Goal: Communication & Community: Answer question/provide support

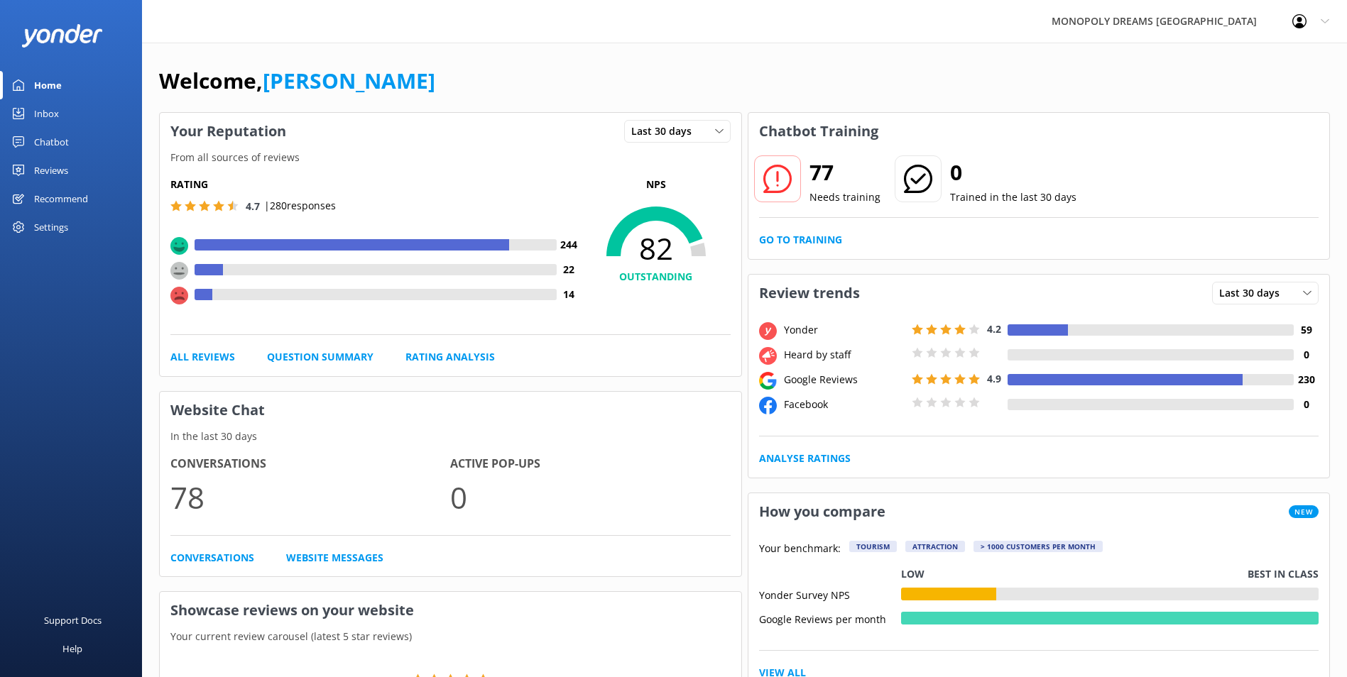
click at [41, 111] on div "Inbox" at bounding box center [46, 113] width 25 height 28
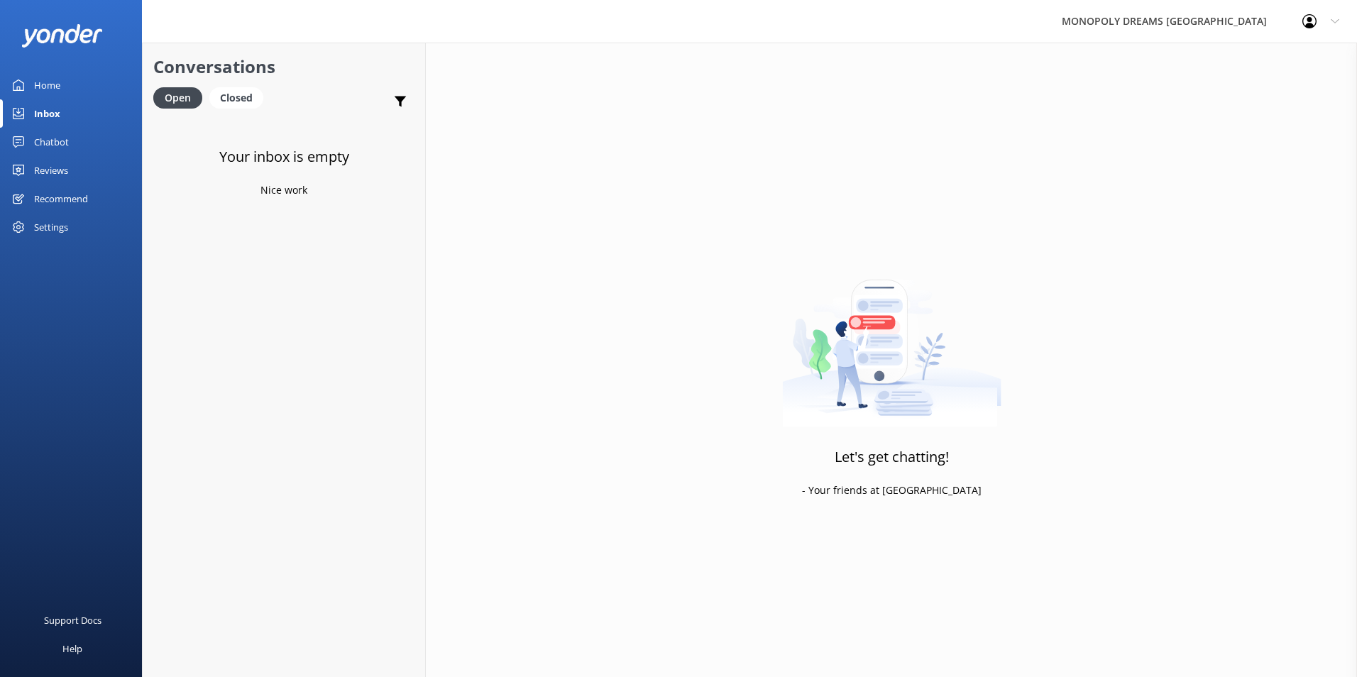
click at [53, 83] on div "Home" at bounding box center [47, 85] width 26 height 28
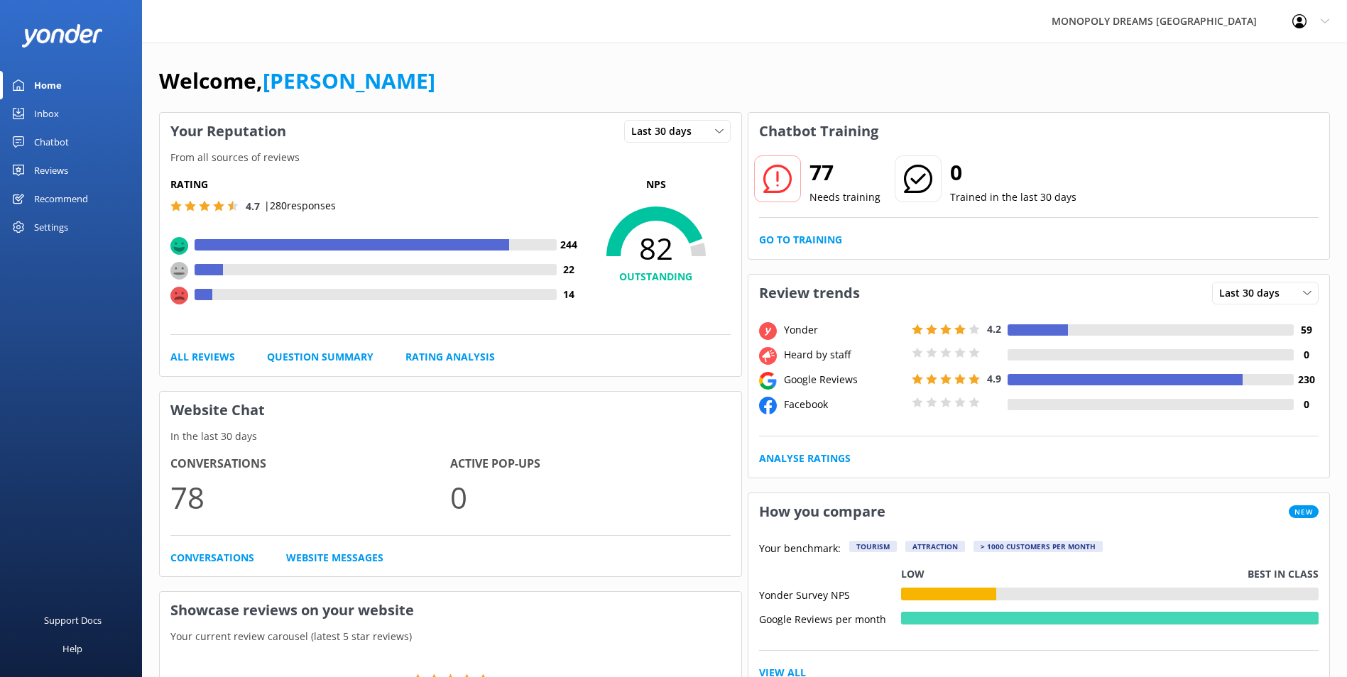
click at [49, 112] on div "Inbox" at bounding box center [46, 113] width 25 height 28
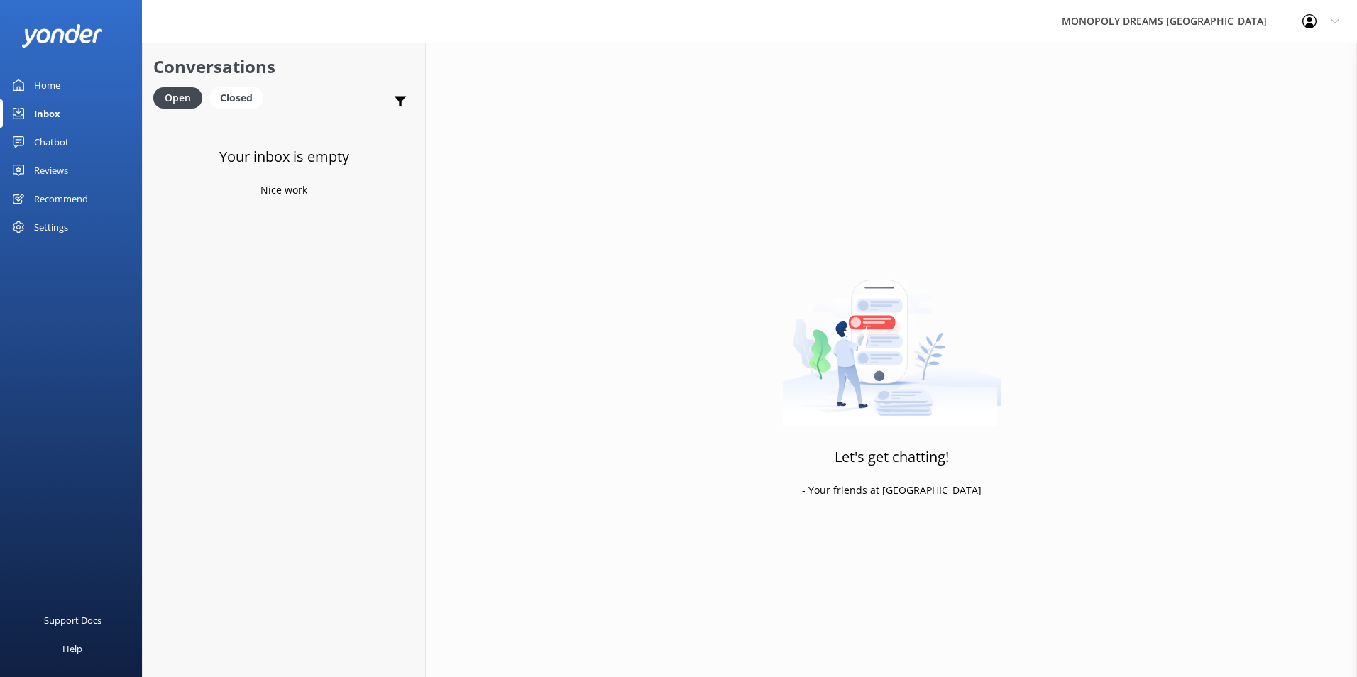
click at [66, 138] on div "Chatbot" at bounding box center [51, 142] width 35 height 28
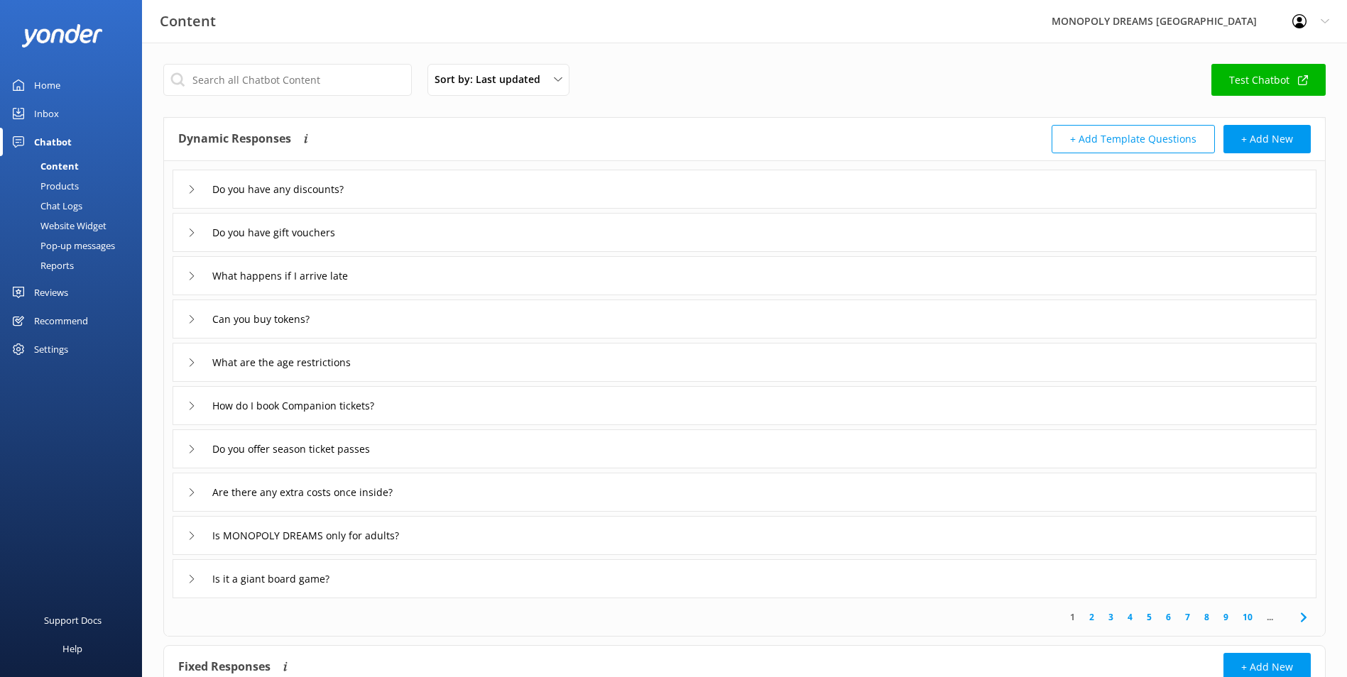
click at [48, 104] on div "Inbox" at bounding box center [46, 113] width 25 height 28
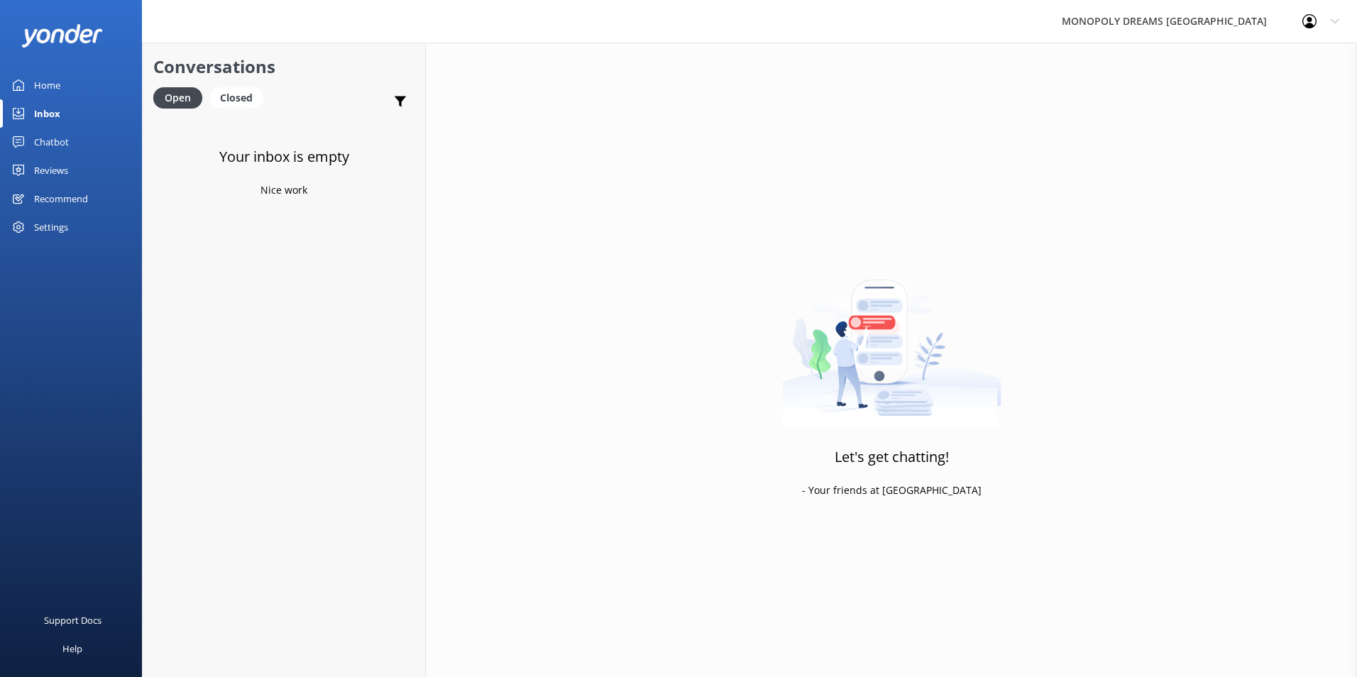
click at [50, 79] on div "Home" at bounding box center [47, 85] width 26 height 28
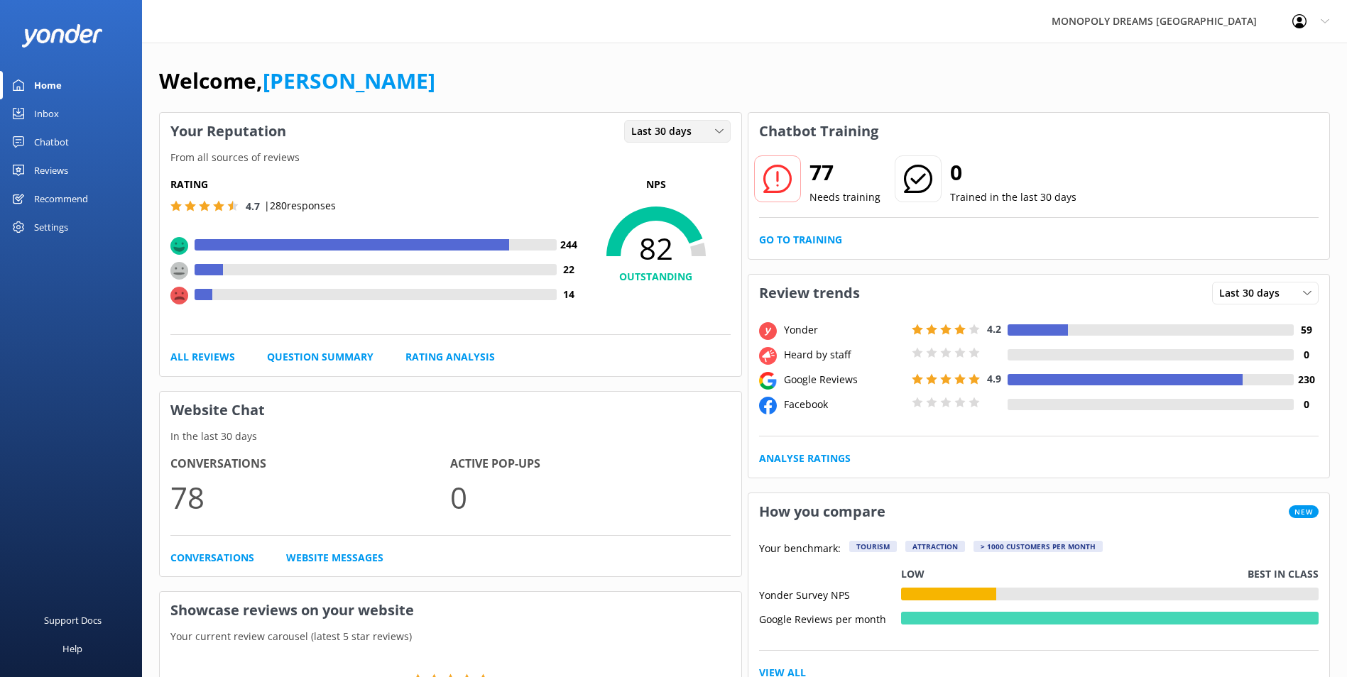
click at [674, 131] on span "Last 30 days" at bounding box center [665, 132] width 69 height 16
click at [664, 150] on link "Last 7 days" at bounding box center [688, 160] width 126 height 28
click at [40, 163] on div "Reviews" at bounding box center [51, 170] width 34 height 28
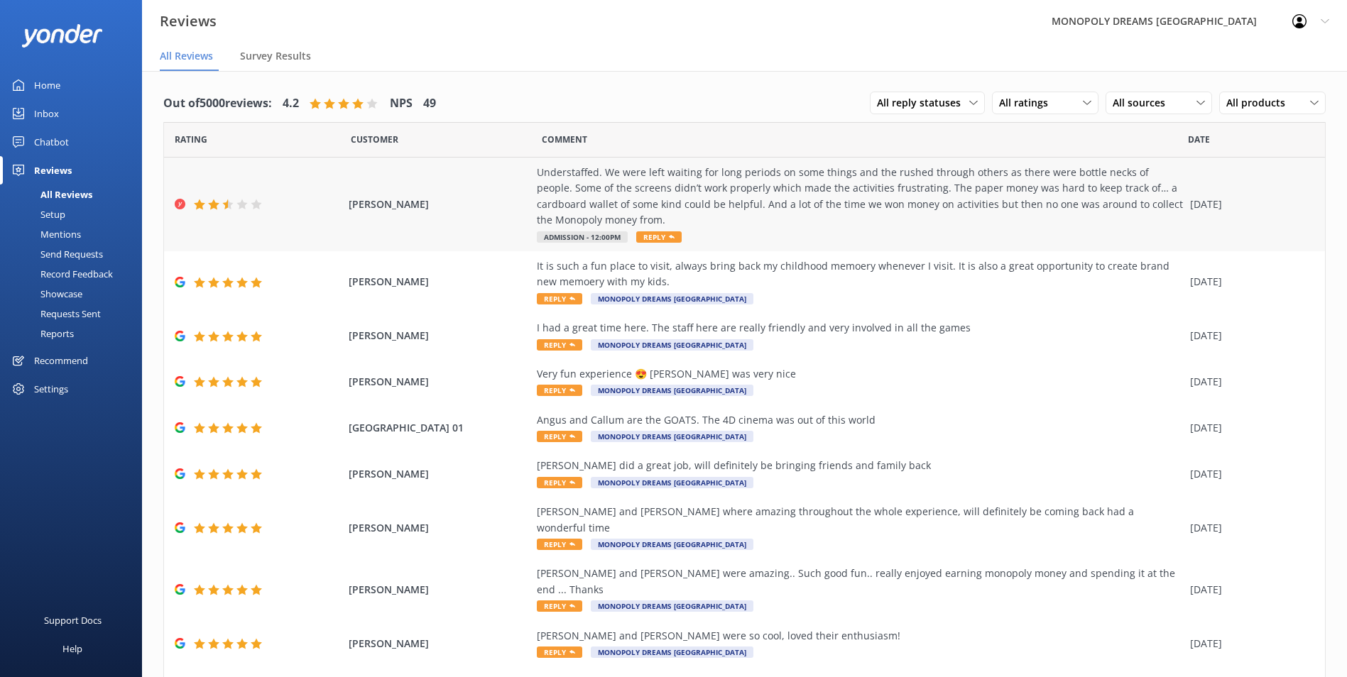
click at [946, 226] on div "Understaffed. We were left waiting for long periods on some things and the rush…" at bounding box center [860, 197] width 646 height 64
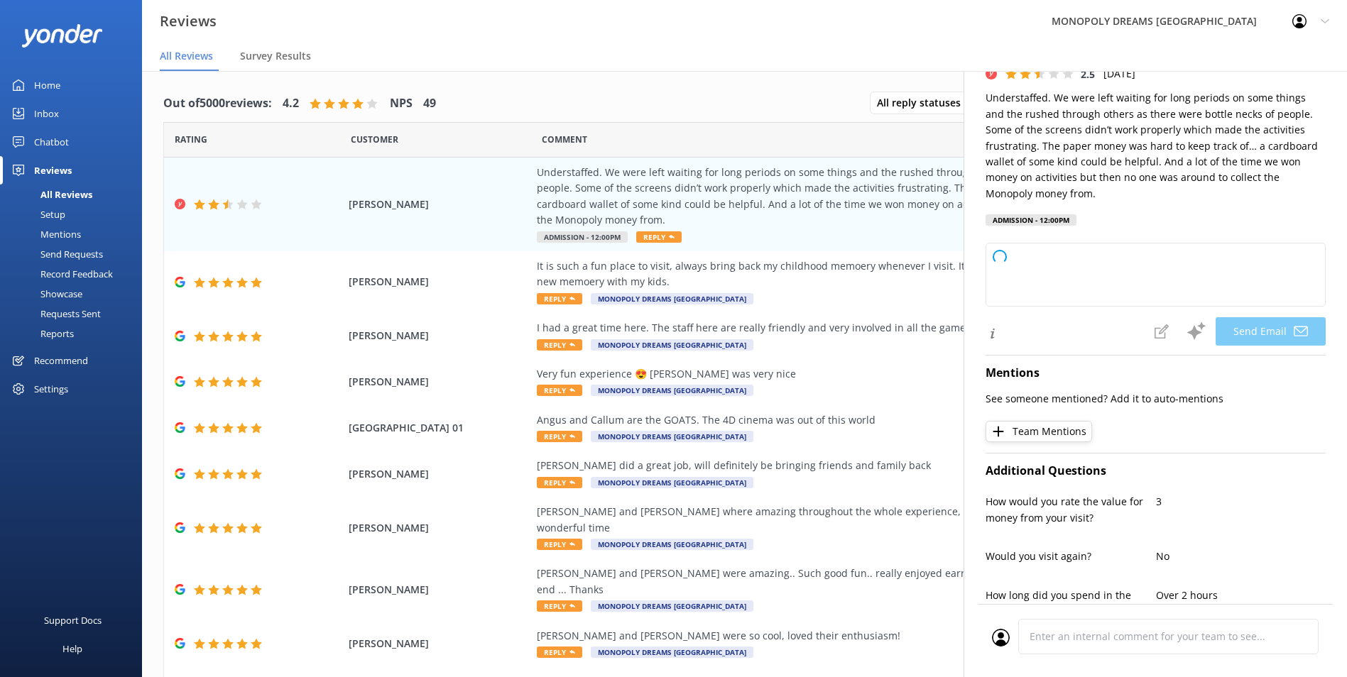
type textarea "Hi [PERSON_NAME], Thank you for your honest feedback. We're sorry to hear about…"
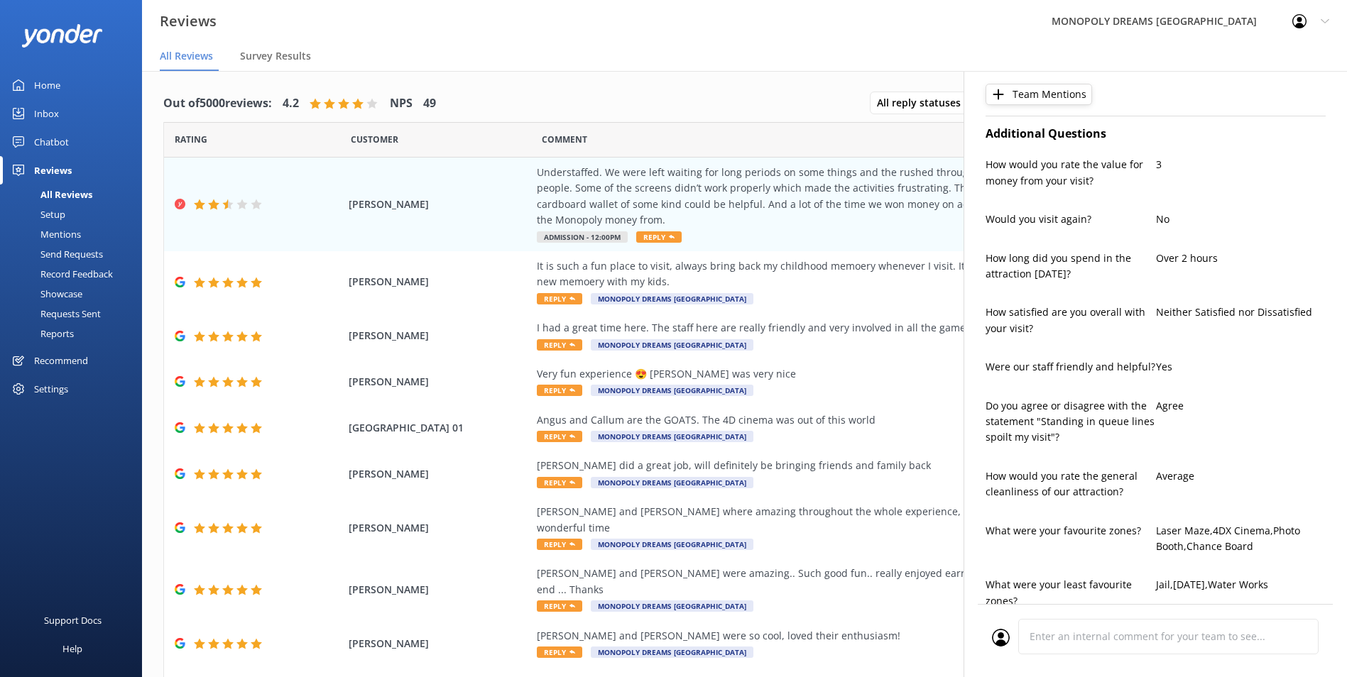
scroll to position [696, 0]
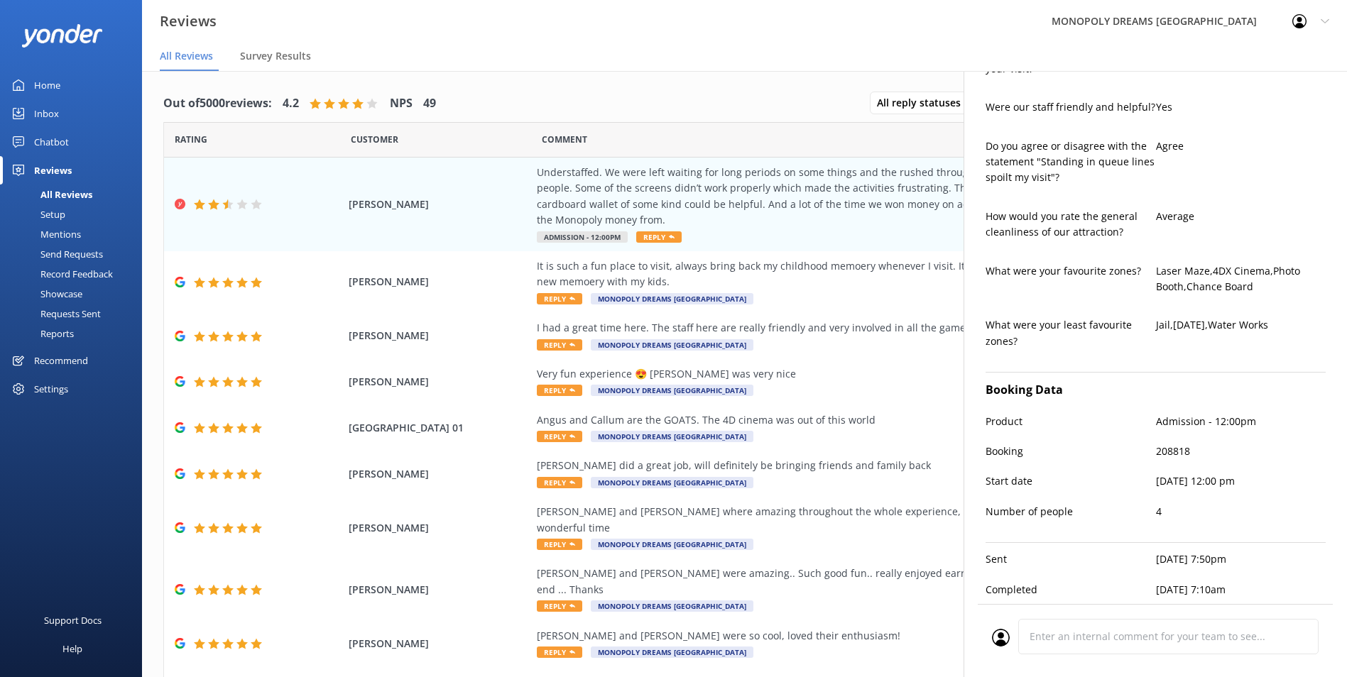
click at [1320, 20] on icon at bounding box center [1324, 21] width 9 height 9
click at [790, 69] on nav "All Reviews Survey Results" at bounding box center [744, 57] width 1205 height 28
click at [826, 185] on div "Understaffed. We were left waiting for long periods on some things and the rush…" at bounding box center [860, 197] width 646 height 64
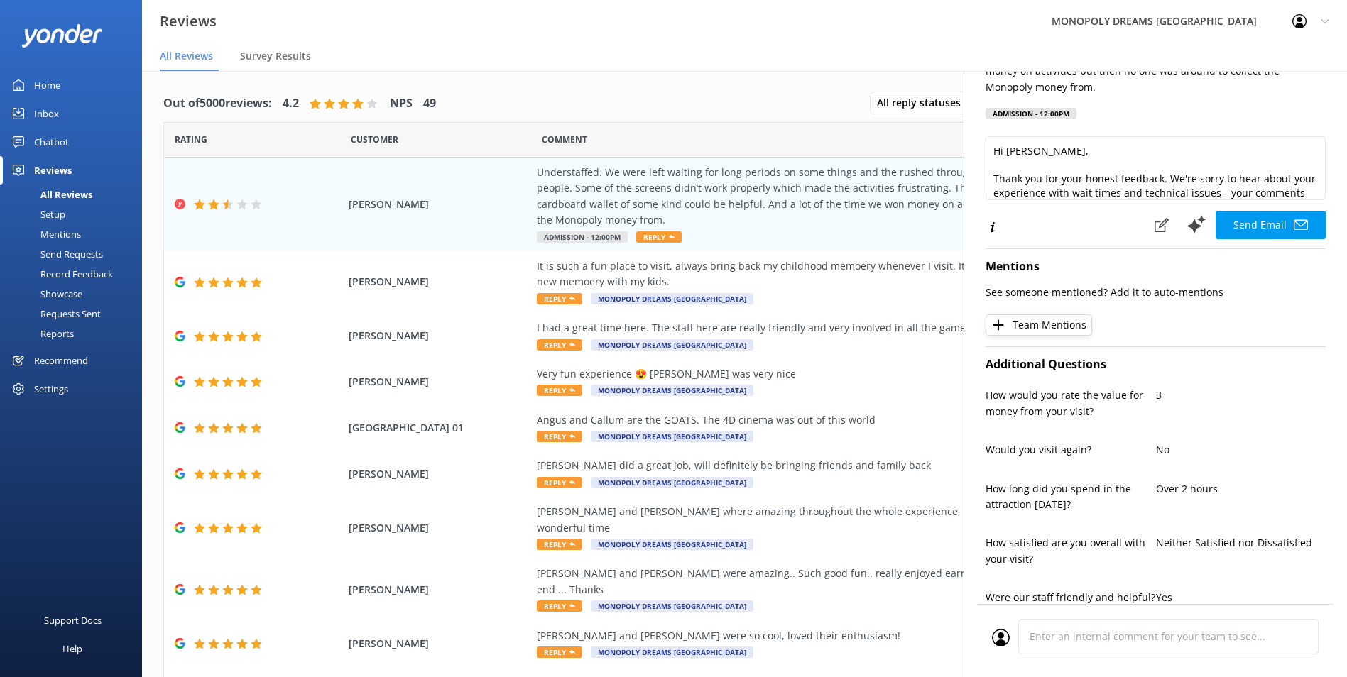
scroll to position [0, 0]
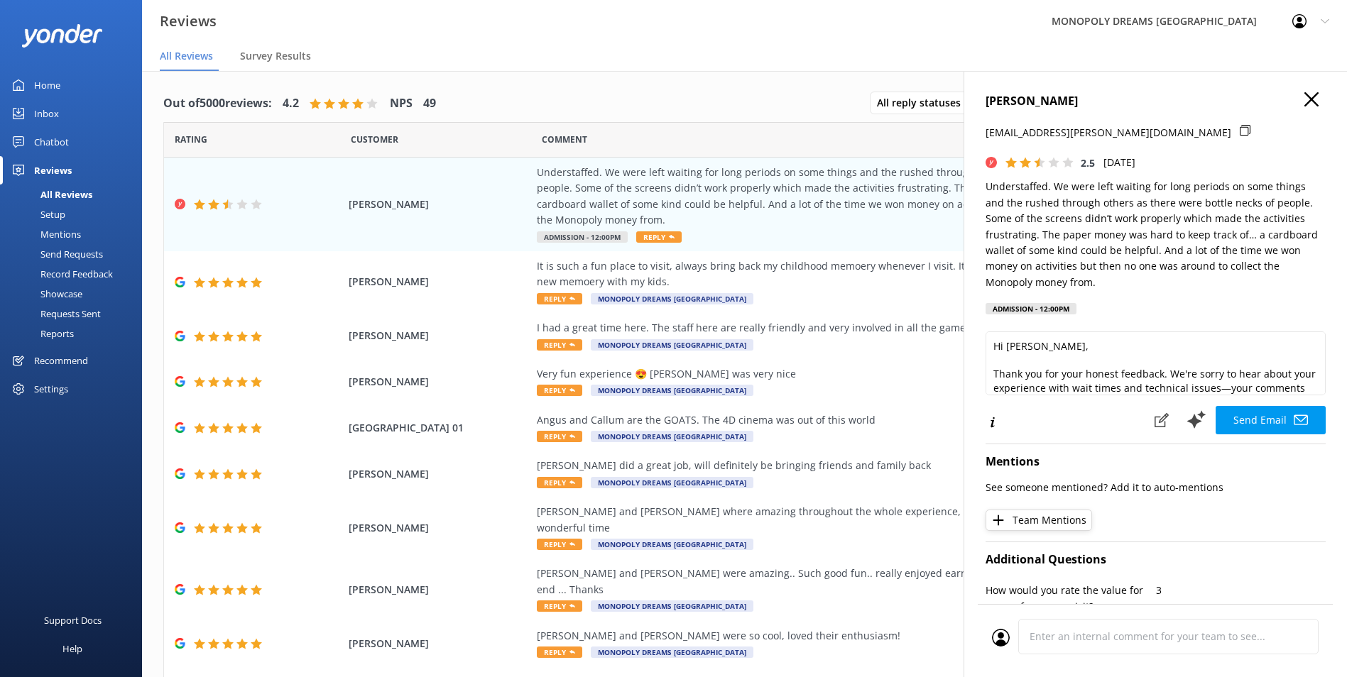
click at [1304, 107] on button "button" at bounding box center [1311, 100] width 14 height 16
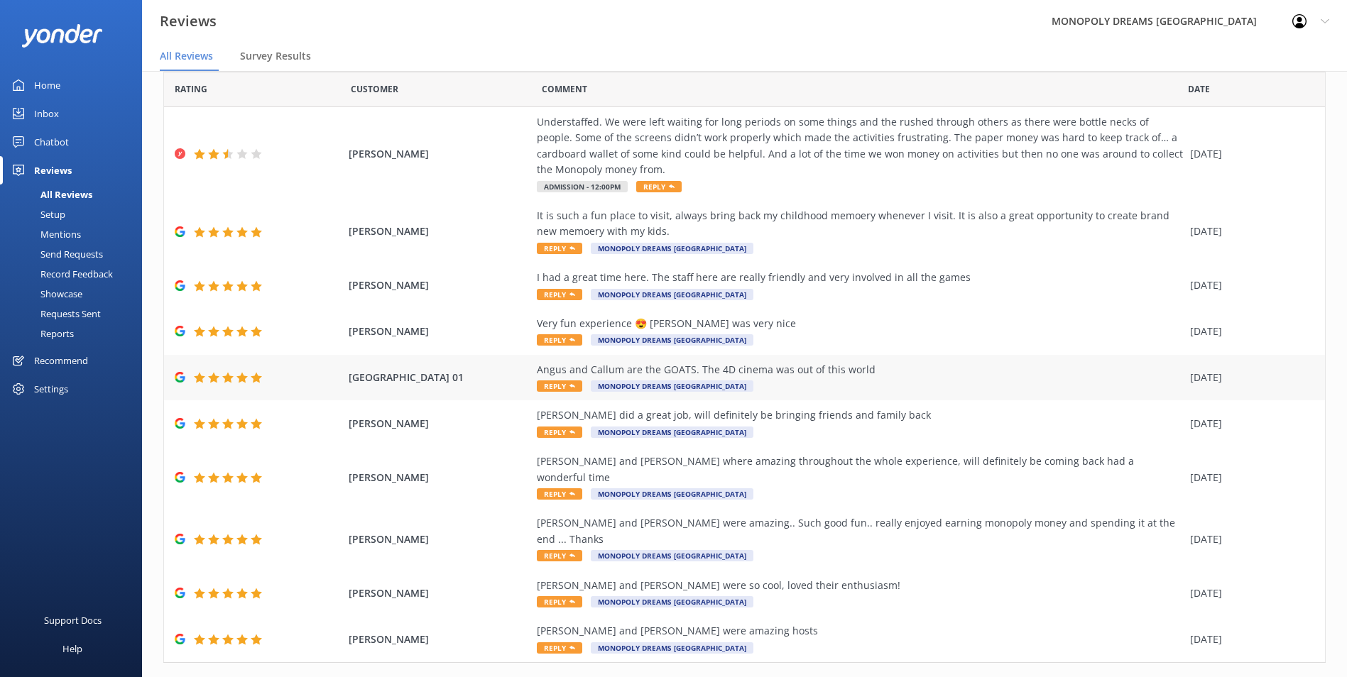
scroll to position [28, 0]
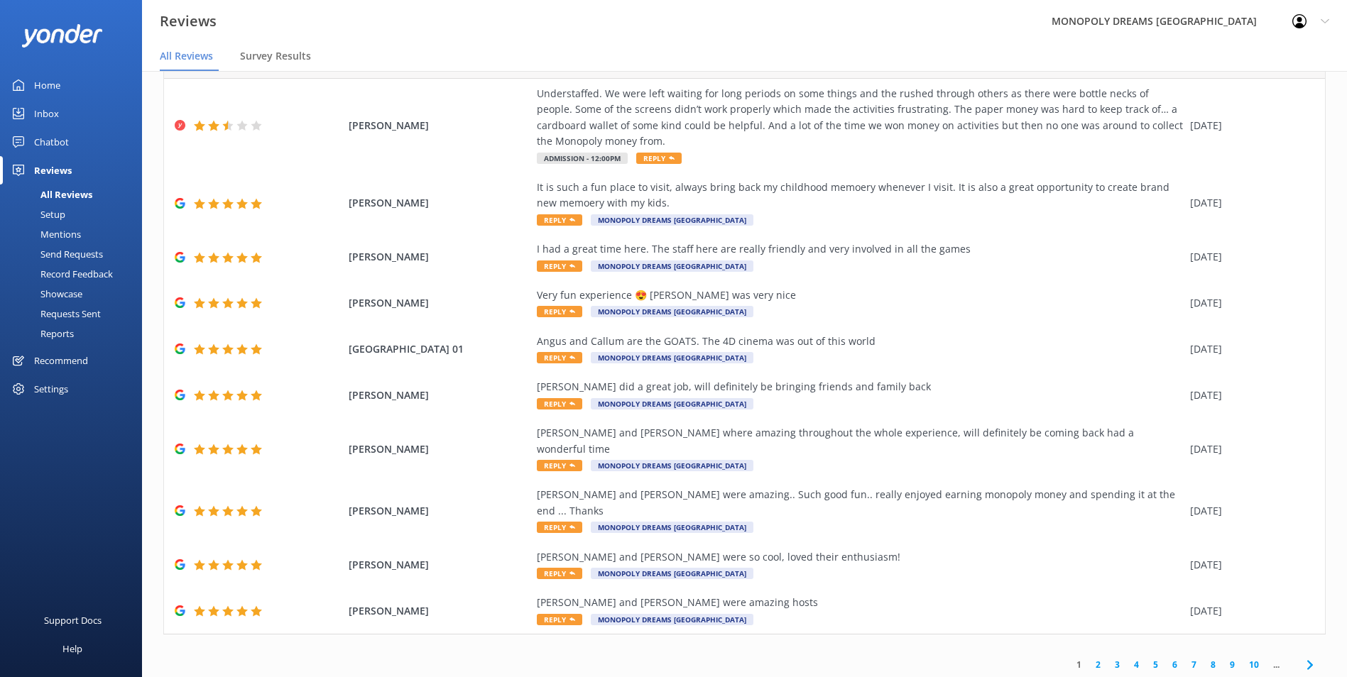
click at [1304, 657] on icon at bounding box center [1309, 665] width 17 height 17
